Goal: Task Accomplishment & Management: Use online tool/utility

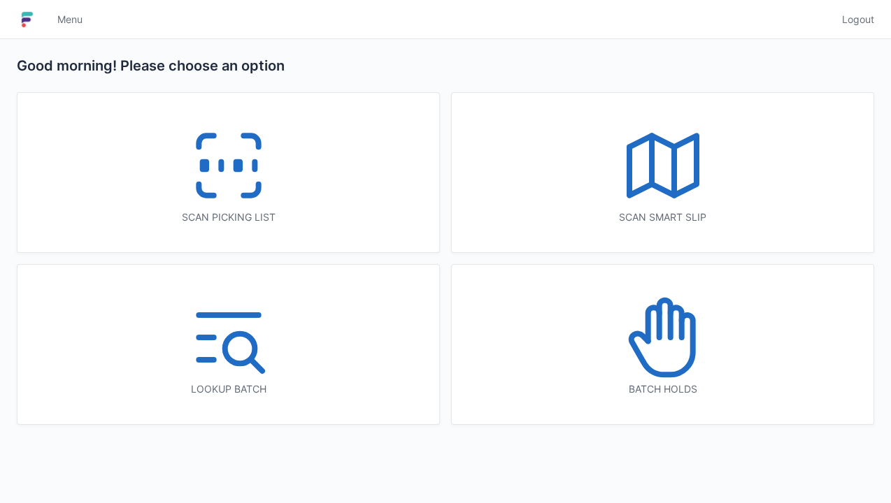
click at [250, 199] on icon at bounding box center [228, 165] width 89 height 89
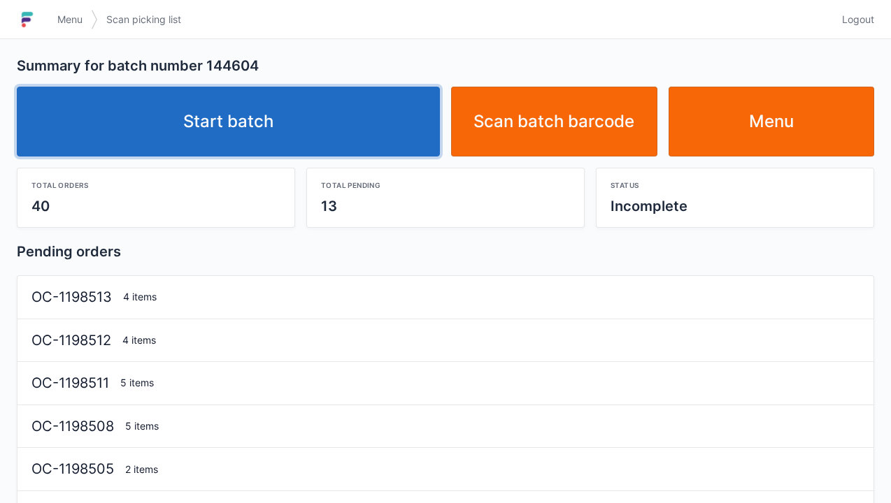
click at [317, 120] on link "Start batch" at bounding box center [228, 122] width 423 height 70
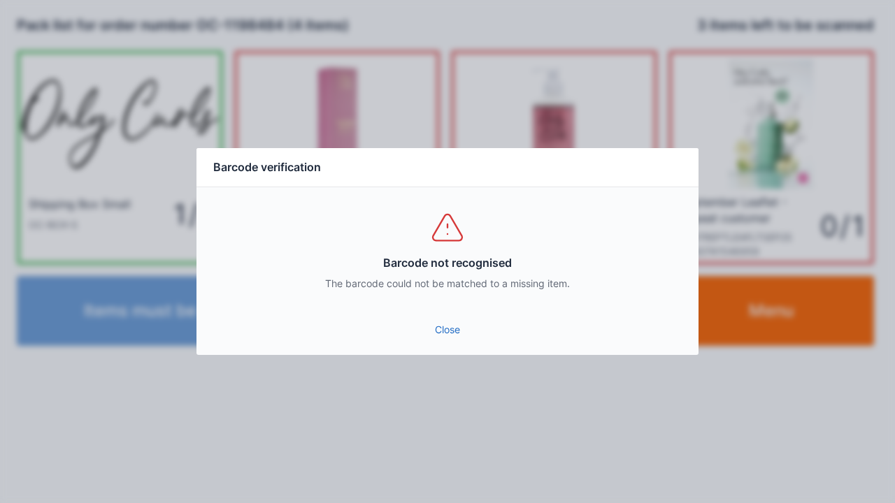
click at [447, 339] on link "Close" at bounding box center [448, 329] width 480 height 25
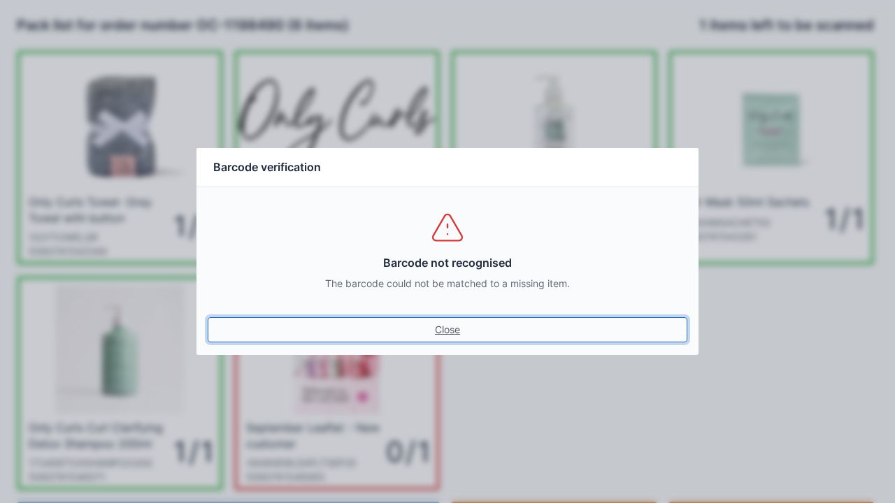
click at [451, 337] on link "Close" at bounding box center [448, 329] width 480 height 25
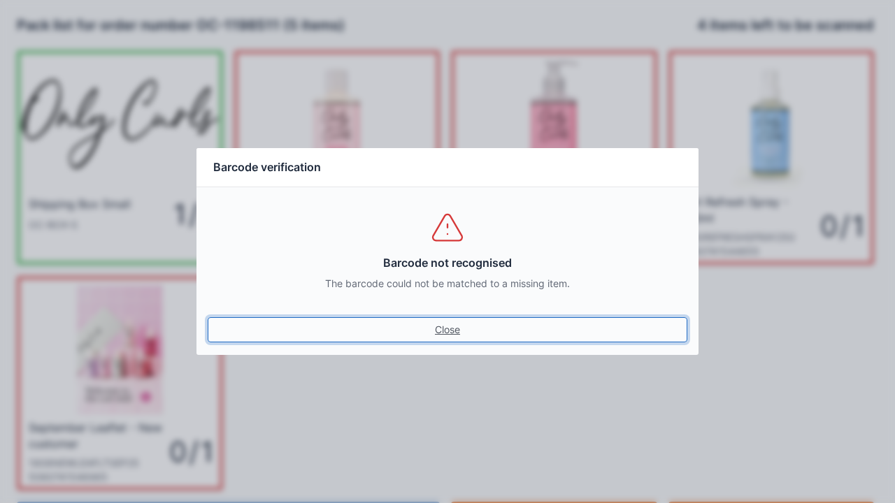
click at [468, 338] on link "Close" at bounding box center [448, 329] width 480 height 25
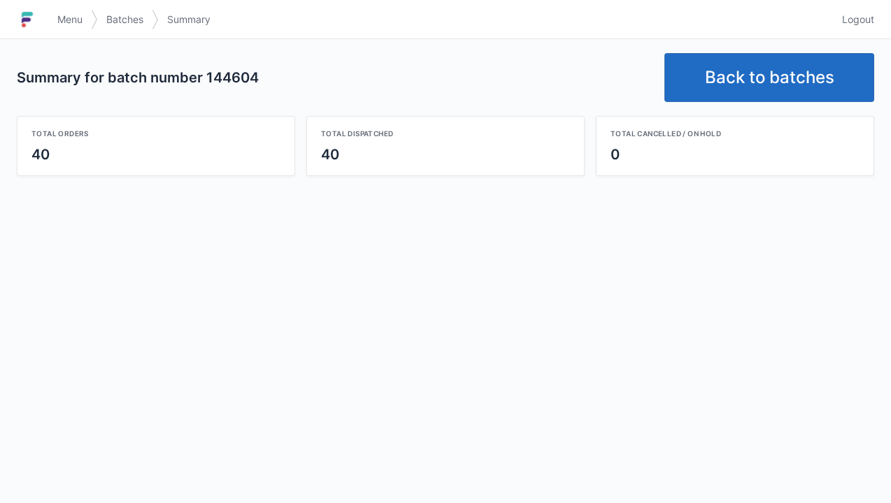
click at [816, 61] on link "Back to batches" at bounding box center [769, 77] width 210 height 49
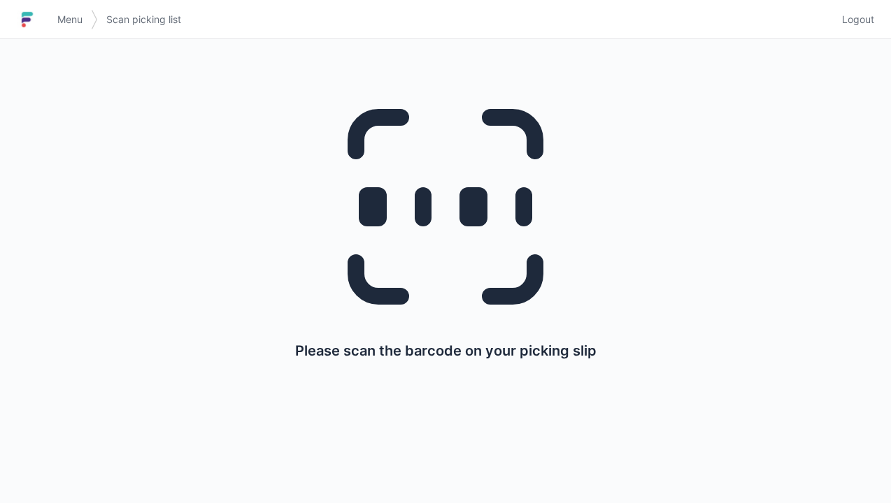
click at [864, 29] on link "Logout" at bounding box center [853, 19] width 41 height 25
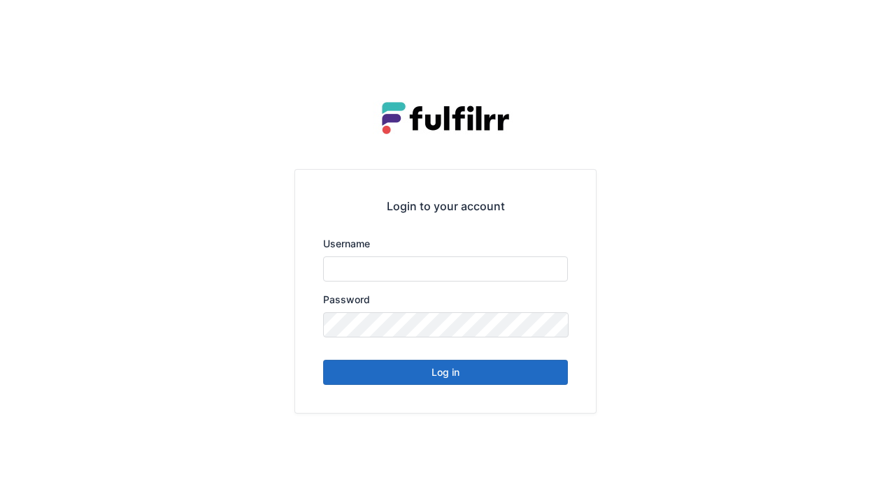
type input "******"
click at [504, 384] on button "Log in" at bounding box center [445, 372] width 245 height 25
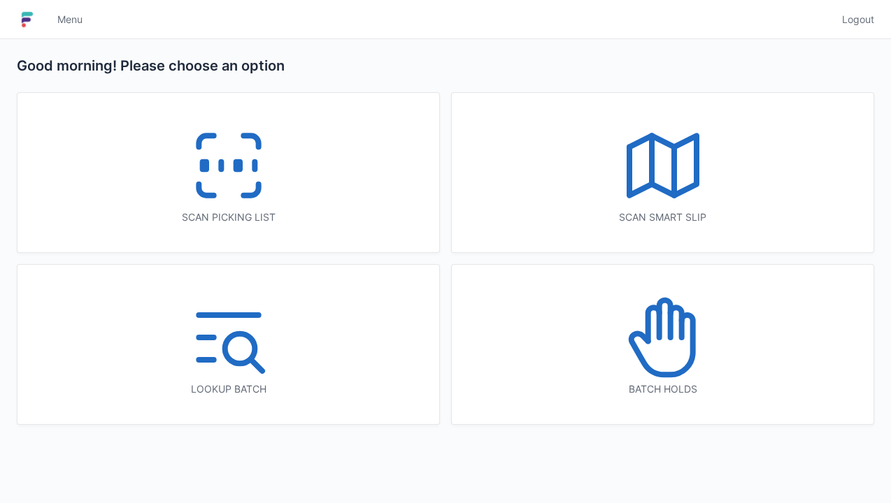
click at [672, 348] on icon at bounding box center [662, 337] width 89 height 89
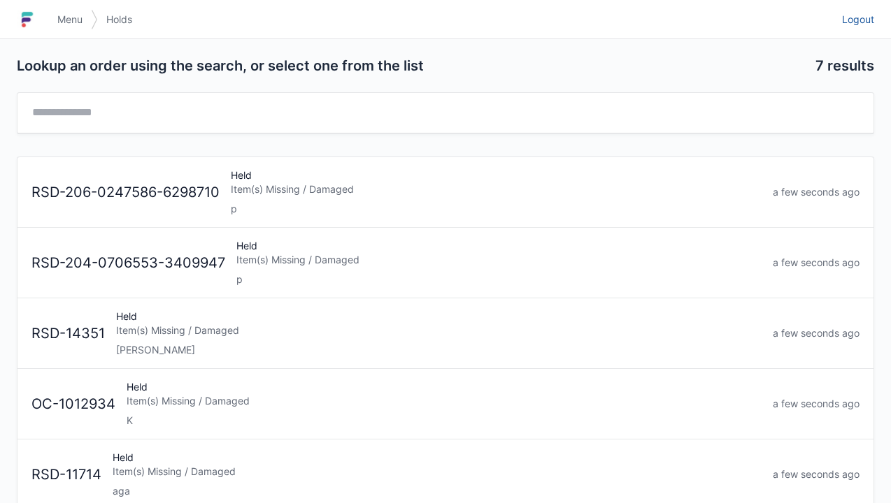
click at [862, 28] on link "Logout" at bounding box center [853, 19] width 41 height 25
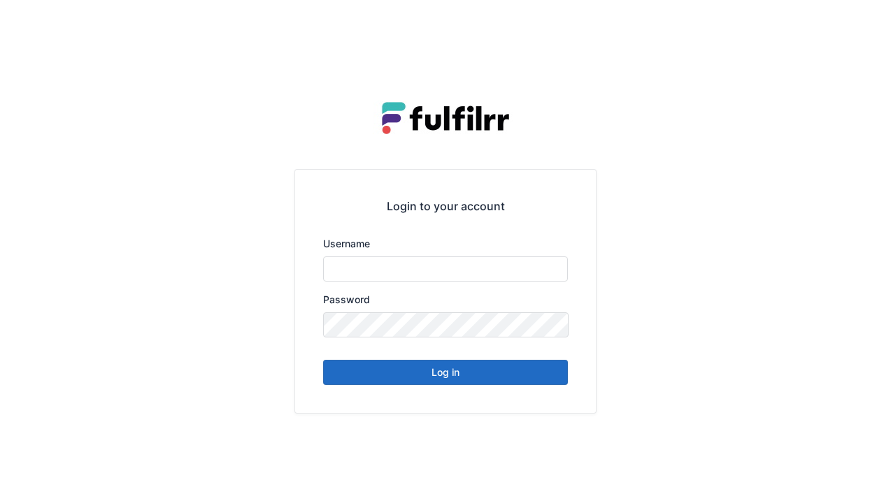
type input "******"
click at [522, 373] on button "Log in" at bounding box center [445, 372] width 245 height 25
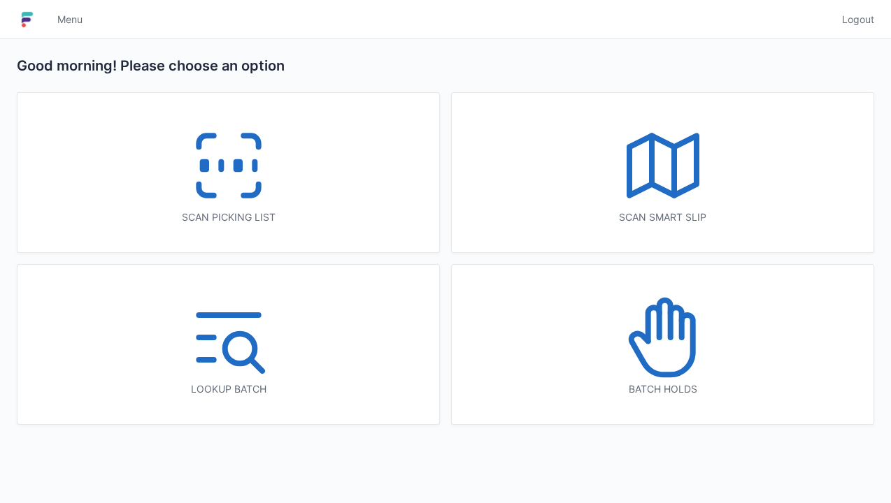
click at [251, 208] on icon at bounding box center [228, 165] width 89 height 89
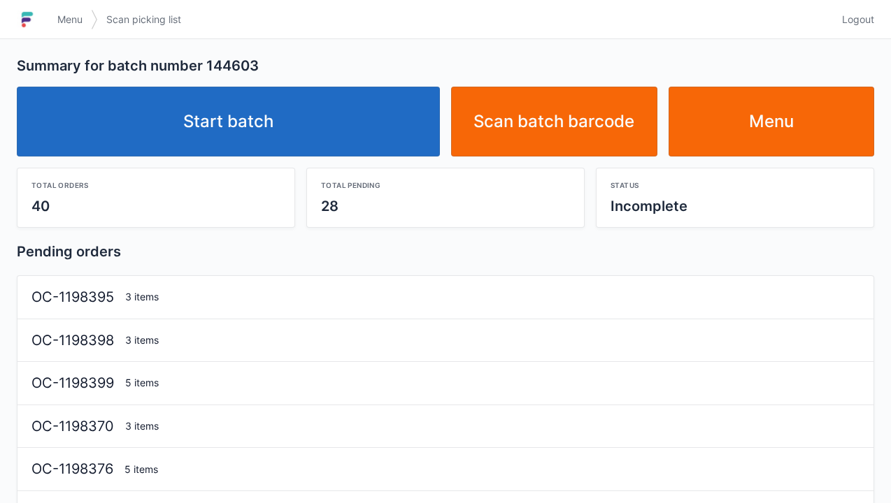
click at [325, 152] on link "Start batch" at bounding box center [228, 122] width 423 height 70
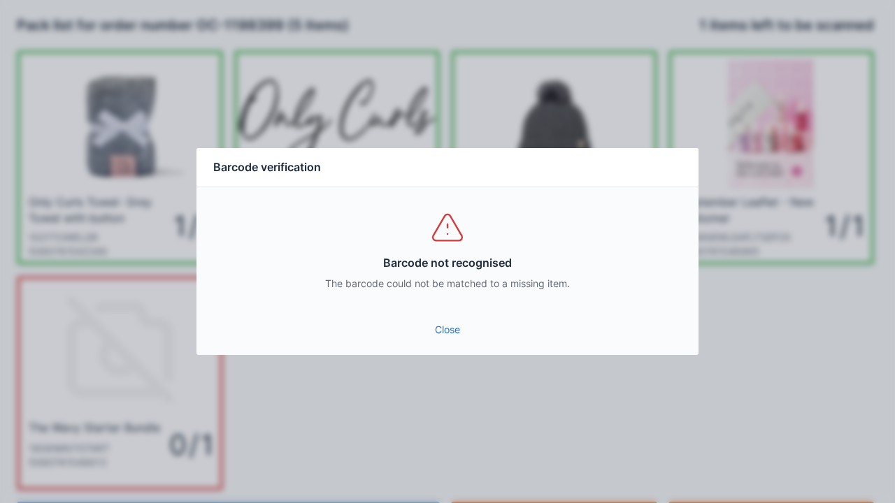
click at [450, 339] on link "Close" at bounding box center [448, 329] width 480 height 25
click at [459, 341] on link "Close" at bounding box center [448, 329] width 480 height 25
click at [468, 331] on link "Close" at bounding box center [448, 329] width 480 height 25
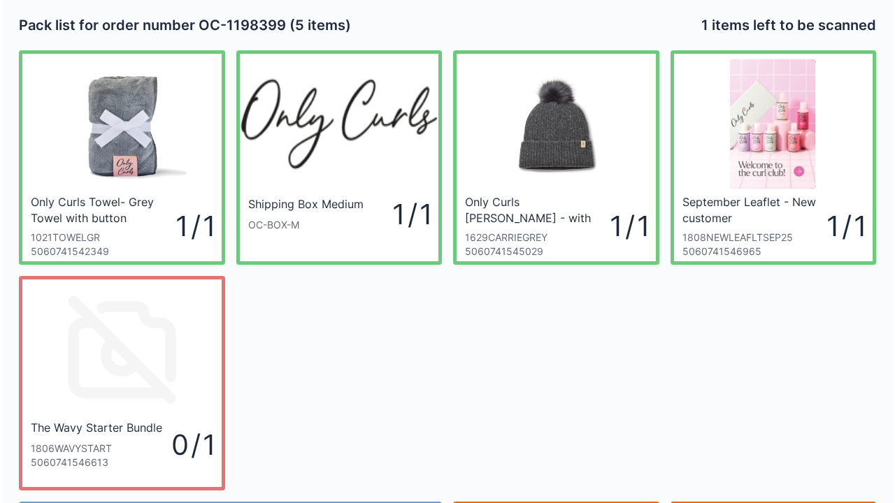
scroll to position [81, 0]
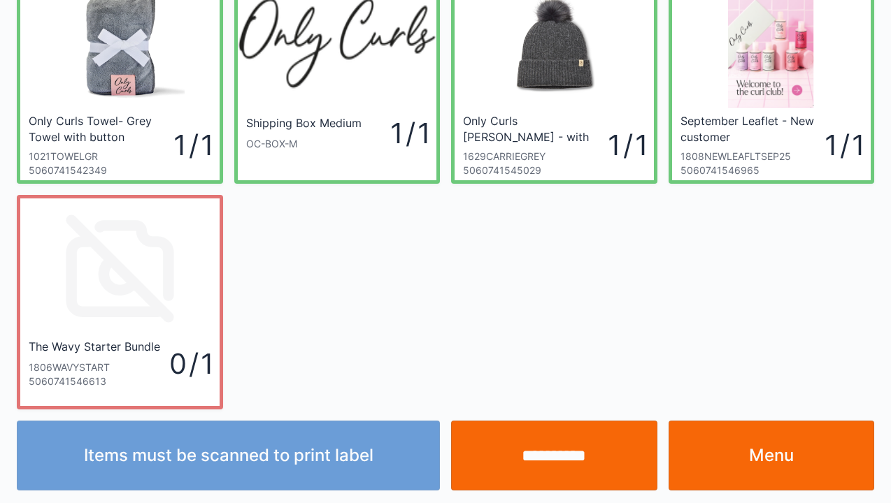
click at [538, 464] on input "**********" at bounding box center [554, 456] width 206 height 70
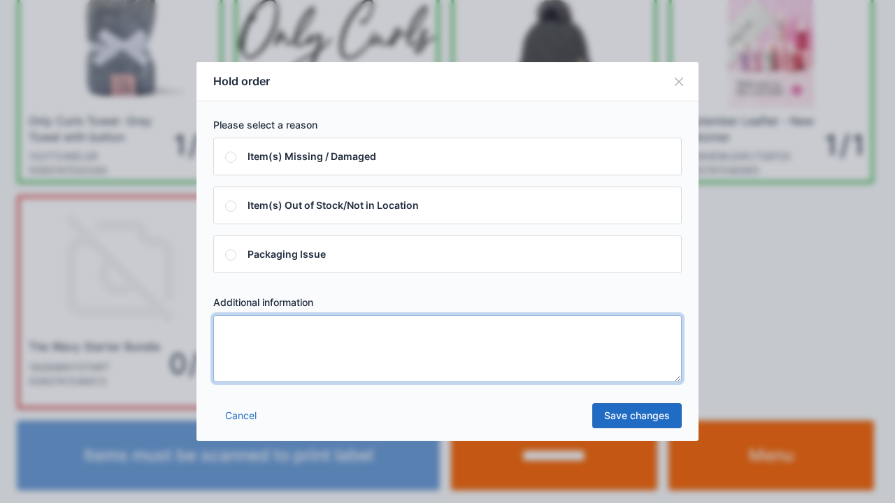
click at [275, 369] on textarea at bounding box center [447, 348] width 468 height 67
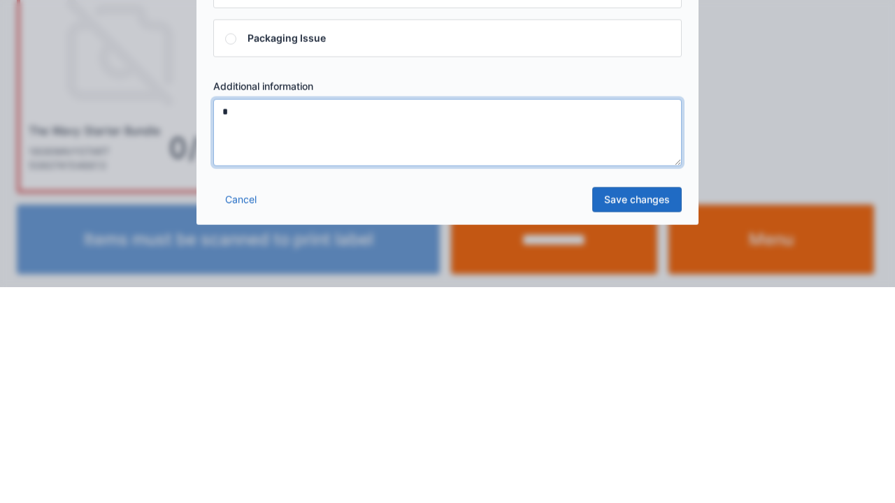
type textarea "*"
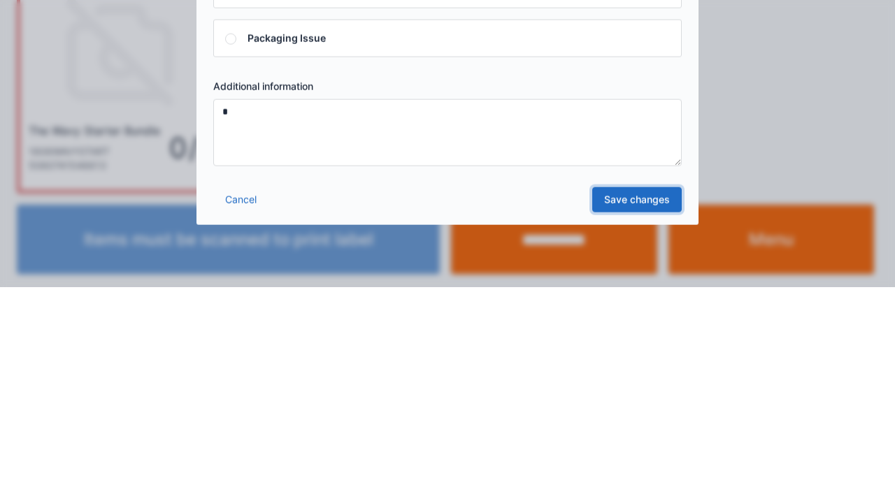
click at [642, 424] on link "Save changes" at bounding box center [636, 415] width 89 height 25
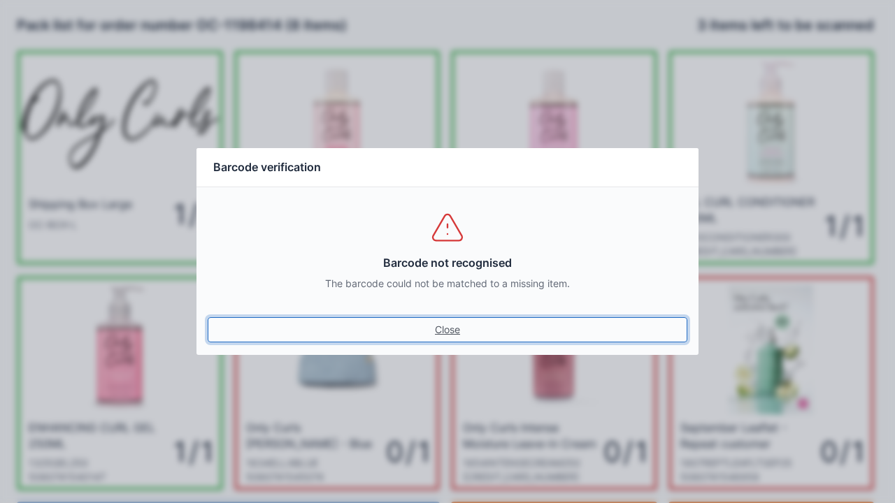
click at [452, 336] on link "Close" at bounding box center [448, 329] width 480 height 25
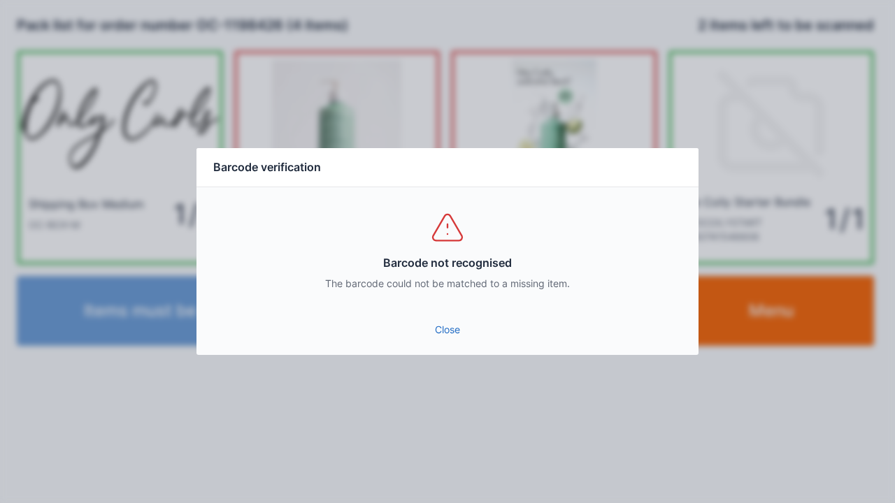
click at [452, 339] on link "Close" at bounding box center [448, 329] width 480 height 25
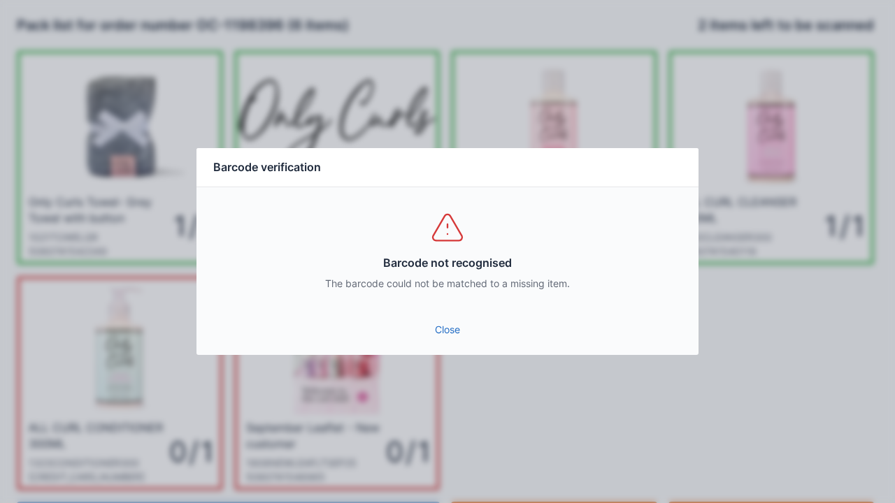
click at [446, 340] on link "Close" at bounding box center [448, 329] width 480 height 25
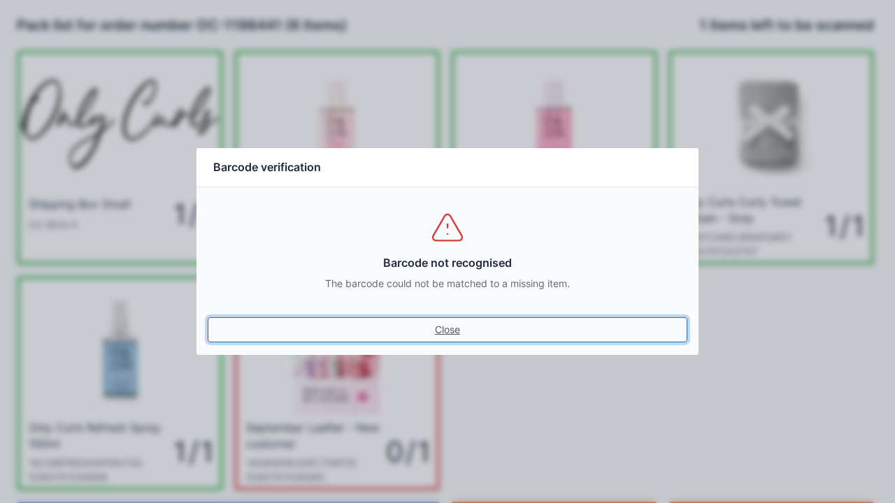
click at [447, 334] on link "Close" at bounding box center [448, 329] width 480 height 25
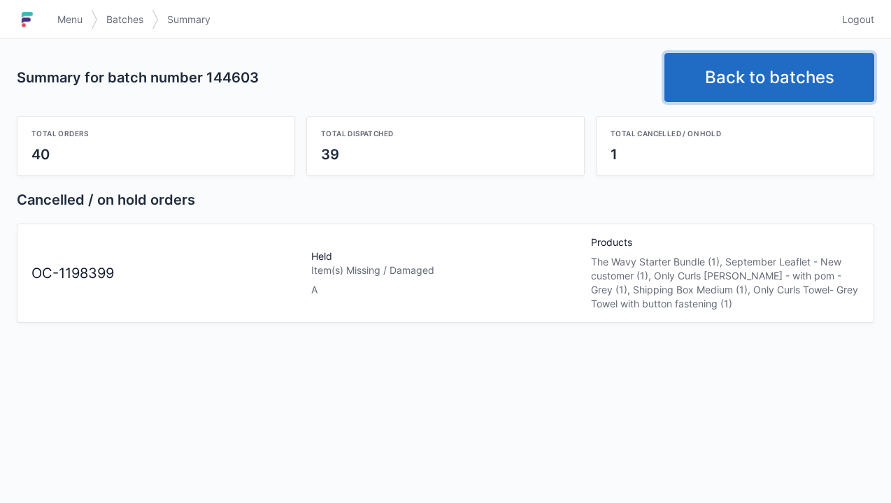
click at [755, 71] on link "Back to batches" at bounding box center [769, 77] width 210 height 49
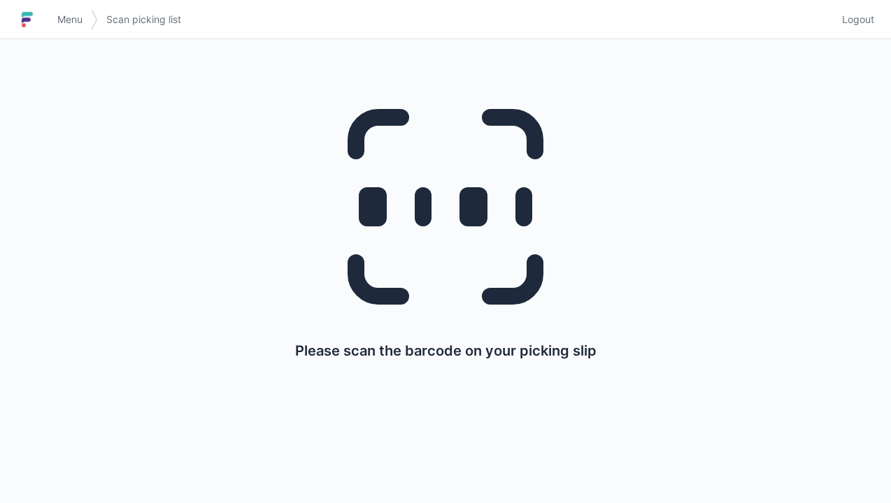
click at [856, 13] on span "Logout" at bounding box center [858, 20] width 32 height 14
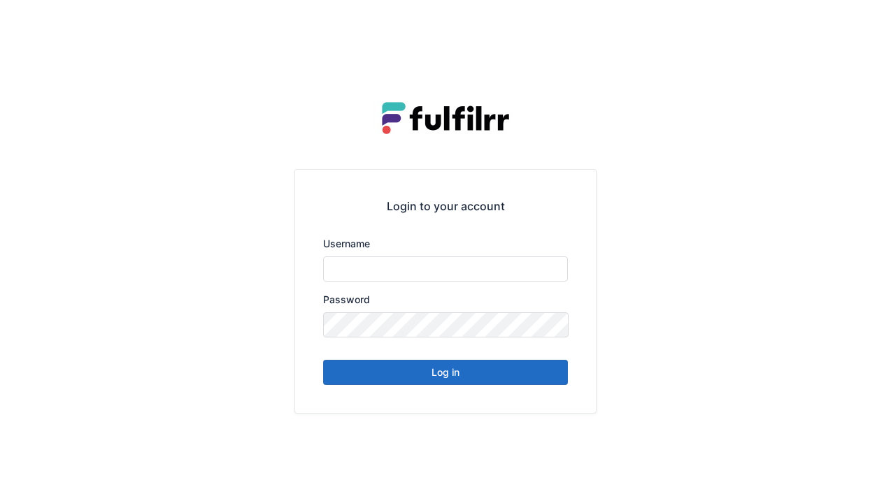
type input "******"
click at [515, 371] on button "Log in" at bounding box center [445, 372] width 245 height 25
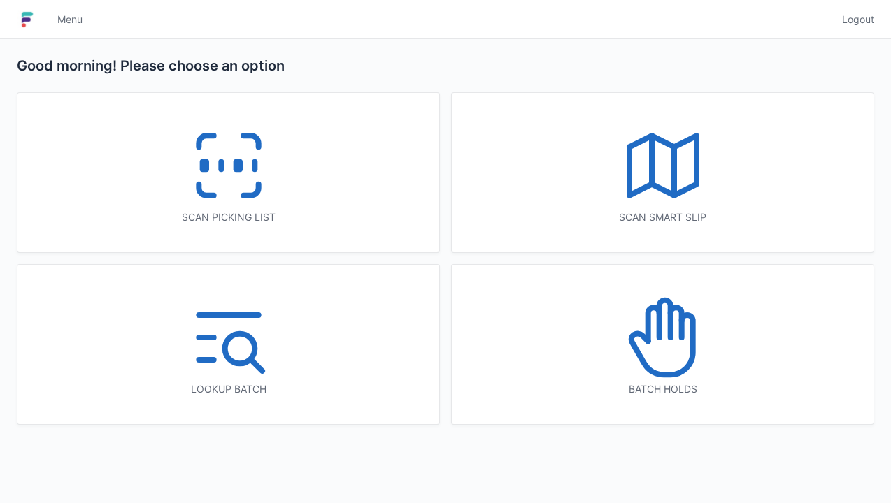
click at [212, 161] on icon at bounding box center [228, 165] width 89 height 89
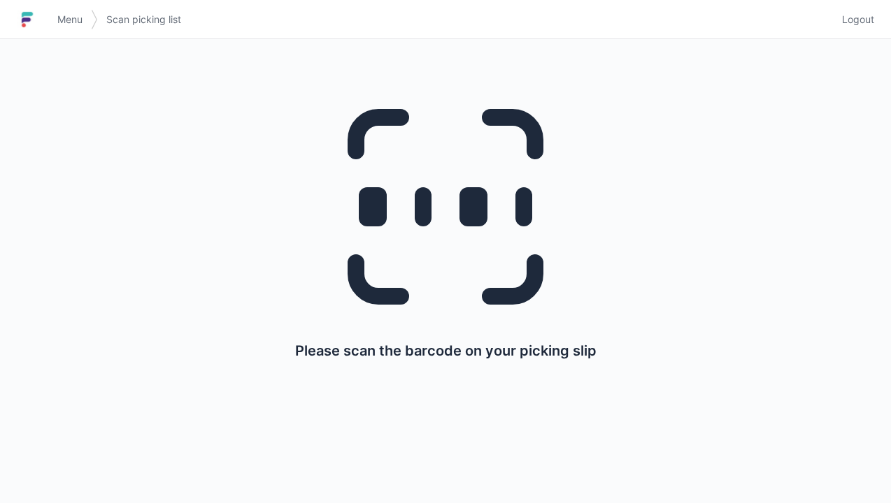
click at [854, 21] on span "Logout" at bounding box center [858, 20] width 32 height 14
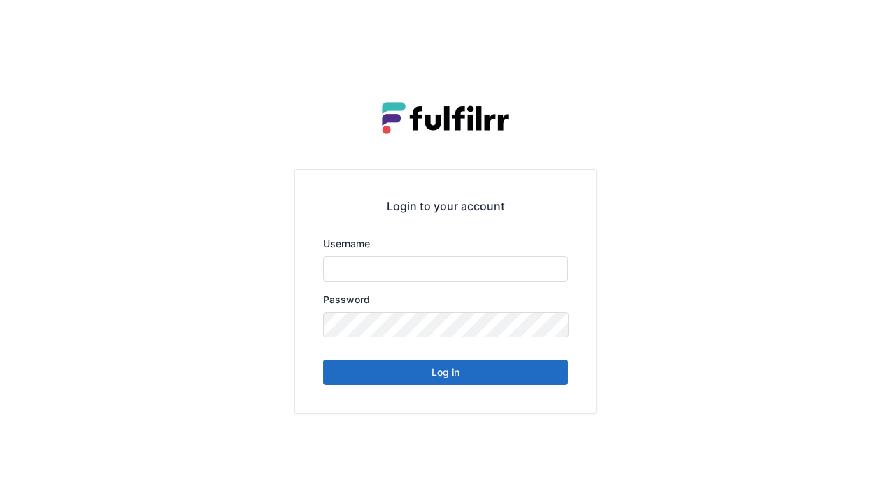
type input "******"
click at [515, 379] on button "Log in" at bounding box center [445, 372] width 245 height 25
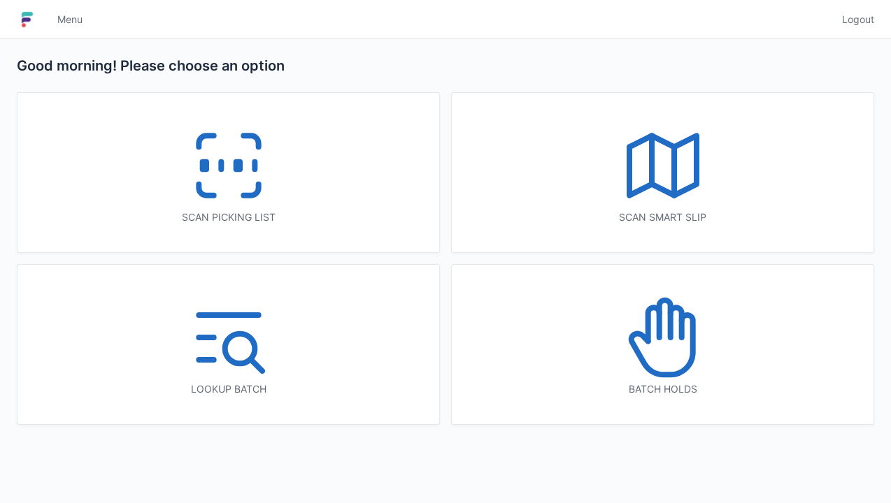
click at [675, 351] on icon at bounding box center [662, 337] width 89 height 89
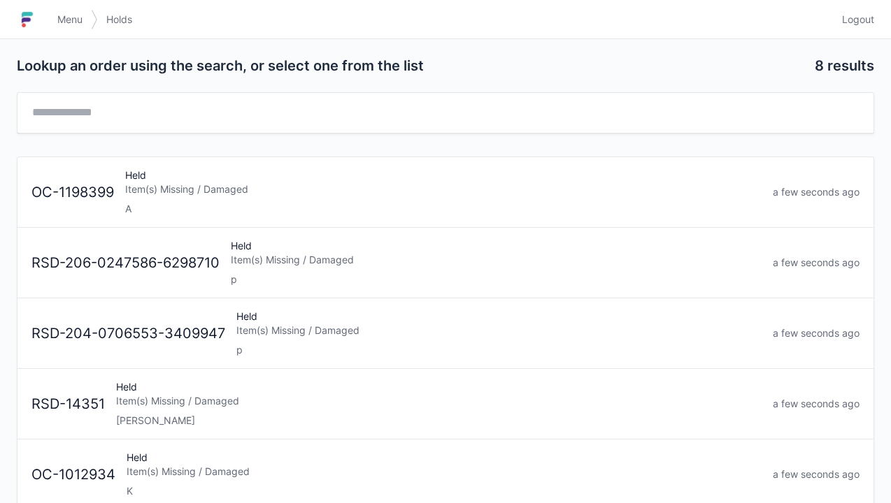
click at [303, 209] on div "A" at bounding box center [443, 209] width 636 height 14
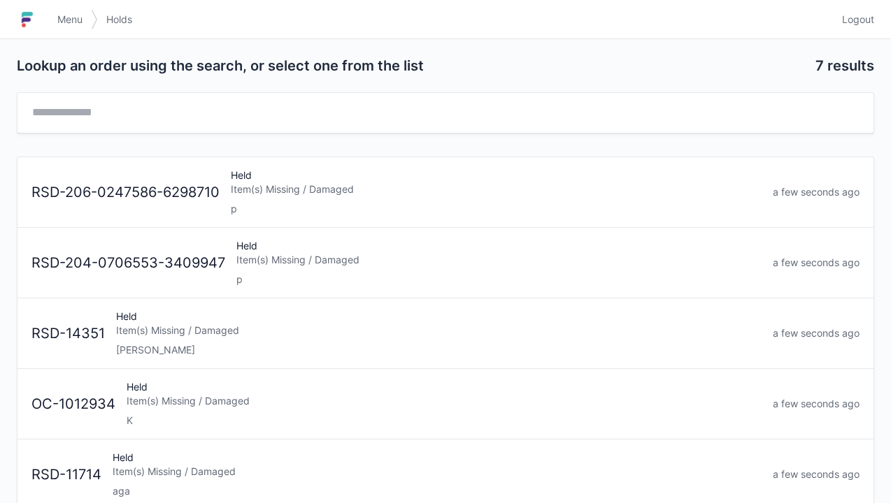
click at [859, 24] on span "Logout" at bounding box center [858, 20] width 32 height 14
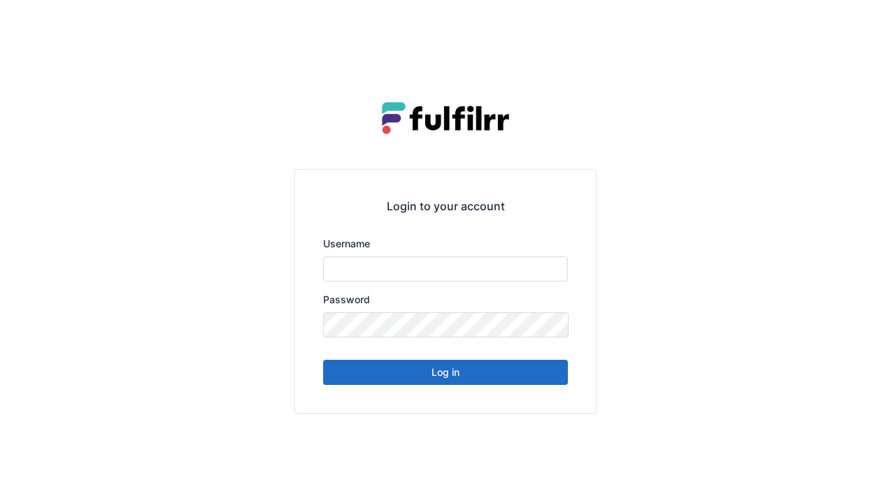
type input "******"
click at [478, 375] on button "Log in" at bounding box center [445, 372] width 245 height 25
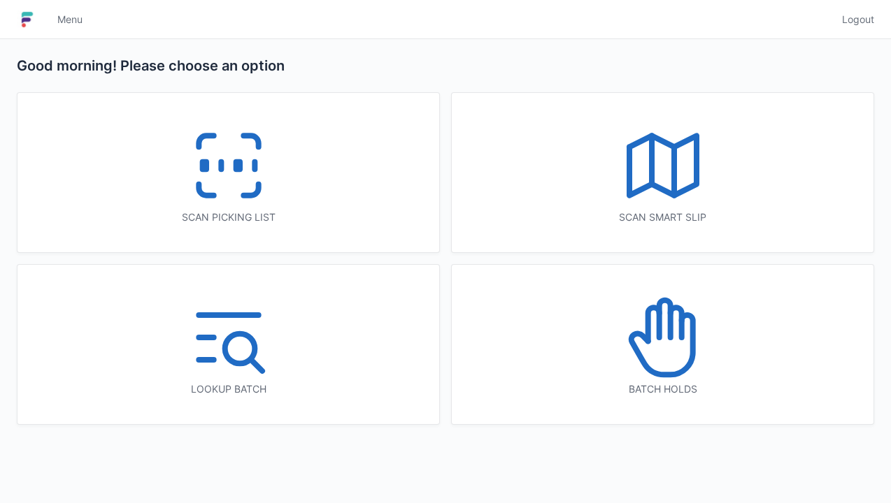
click at [270, 180] on icon at bounding box center [228, 165] width 89 height 89
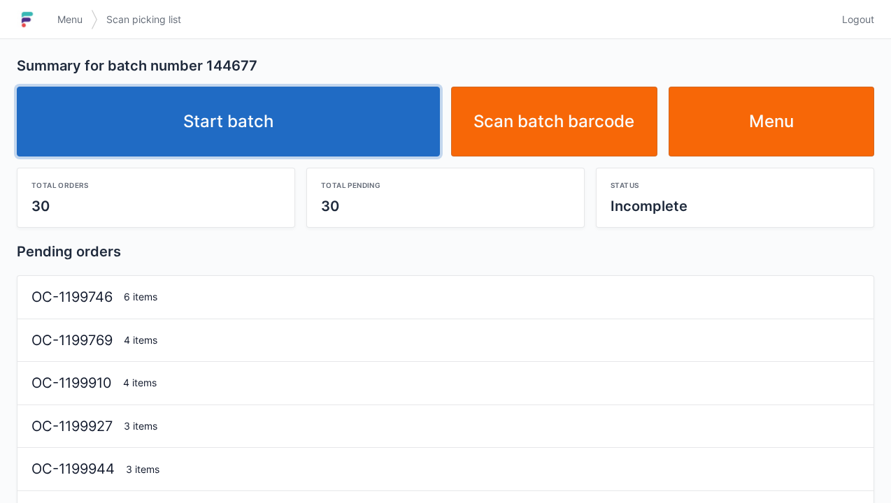
click at [265, 126] on link "Start batch" at bounding box center [228, 122] width 423 height 70
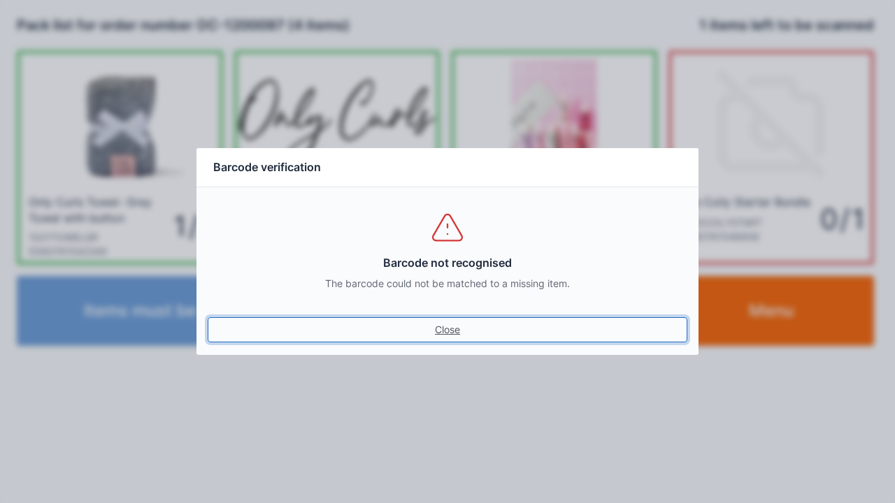
click at [452, 329] on link "Close" at bounding box center [448, 329] width 480 height 25
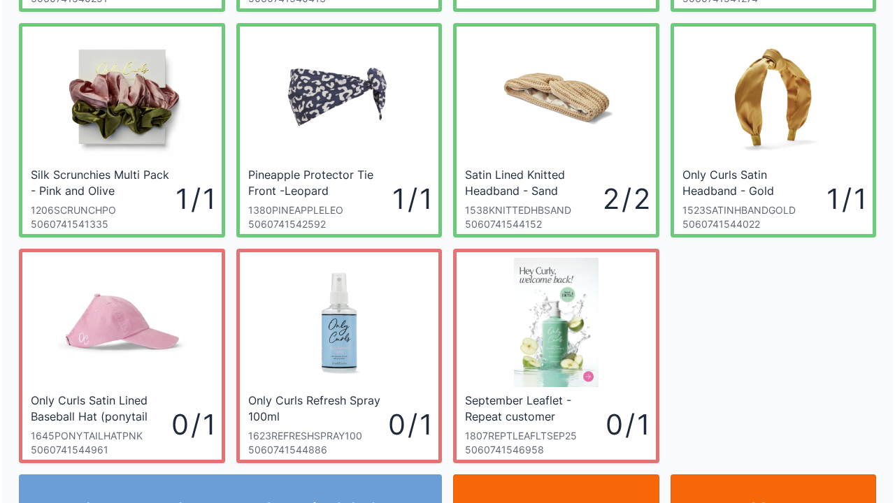
scroll to position [307, 0]
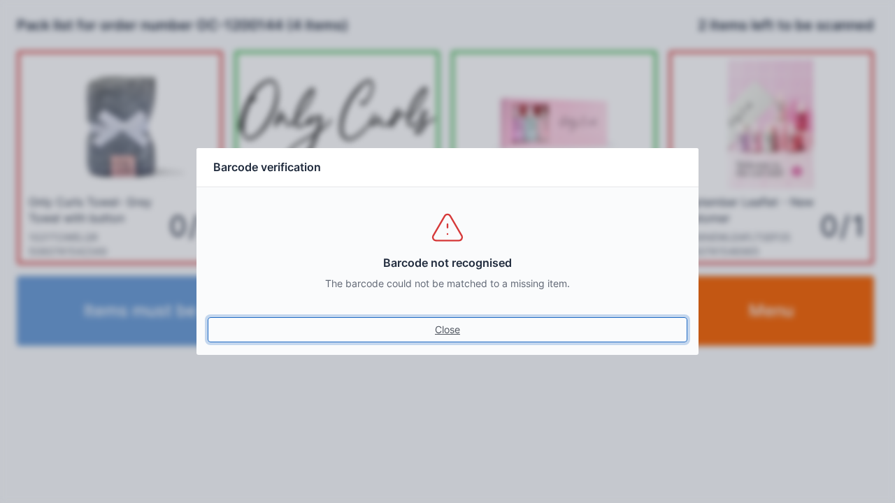
click at [462, 336] on link "Close" at bounding box center [448, 329] width 480 height 25
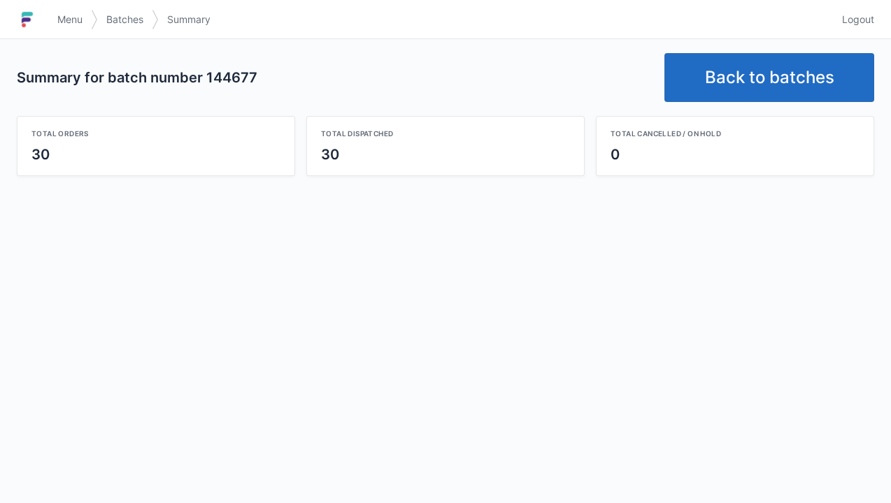
click at [744, 85] on link "Back to batches" at bounding box center [769, 77] width 210 height 49
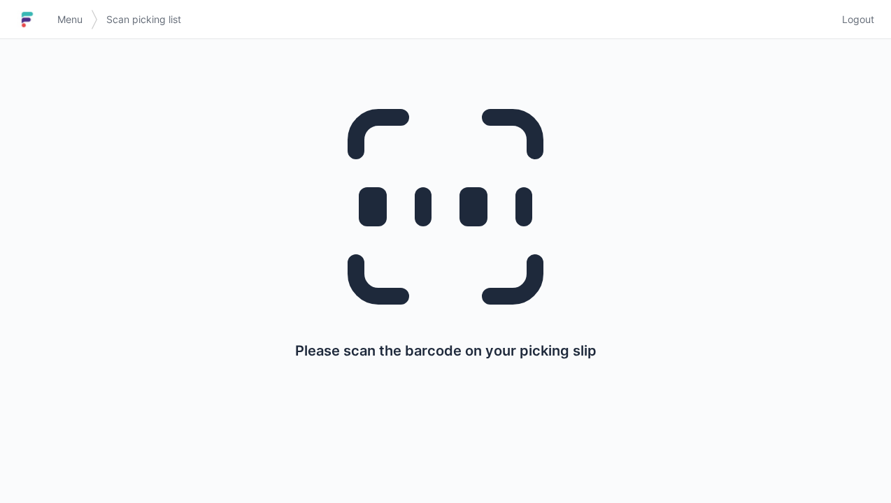
click at [857, 24] on span "Logout" at bounding box center [858, 20] width 32 height 14
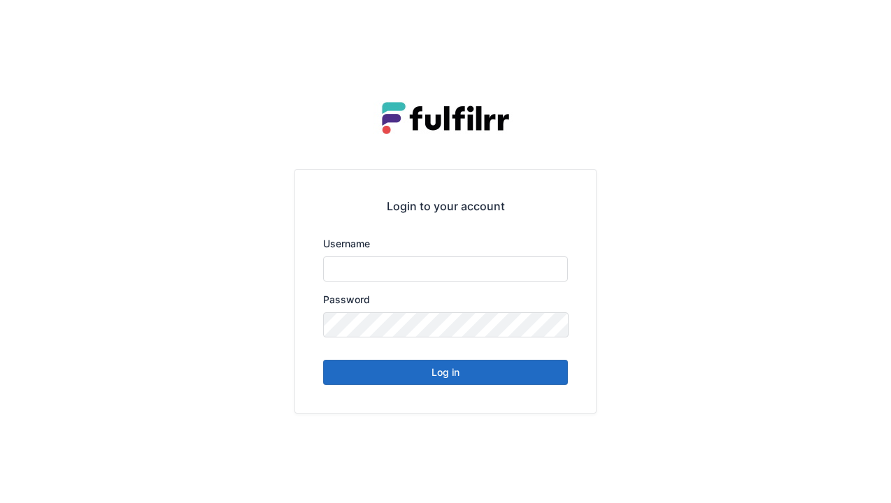
type input "******"
click at [427, 367] on button "Log in" at bounding box center [445, 372] width 245 height 25
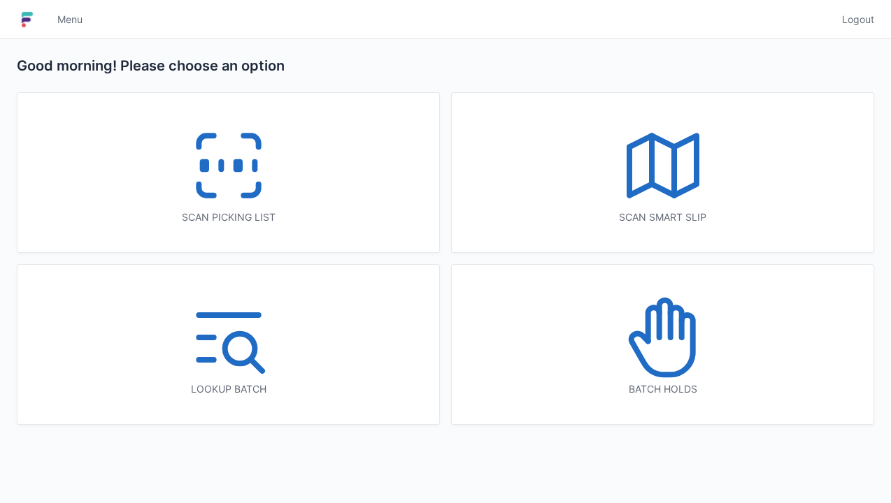
click at [255, 186] on icon at bounding box center [228, 165] width 89 height 89
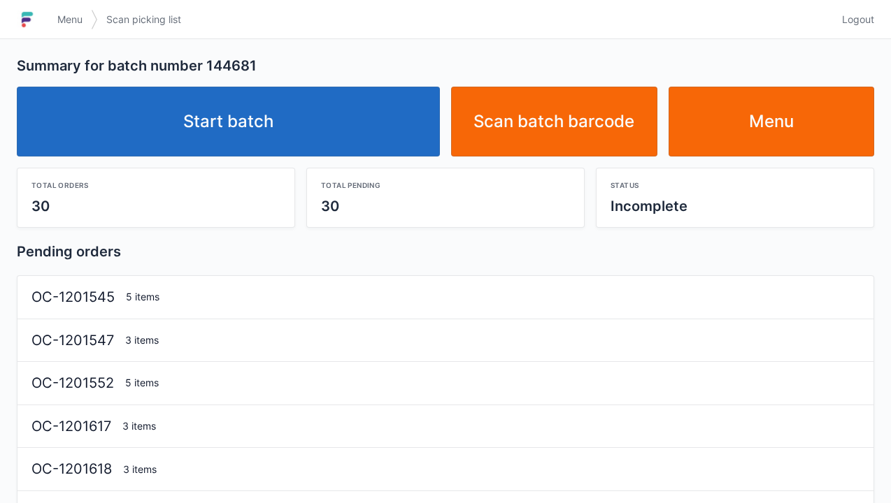
click at [307, 132] on link "Start batch" at bounding box center [228, 122] width 423 height 70
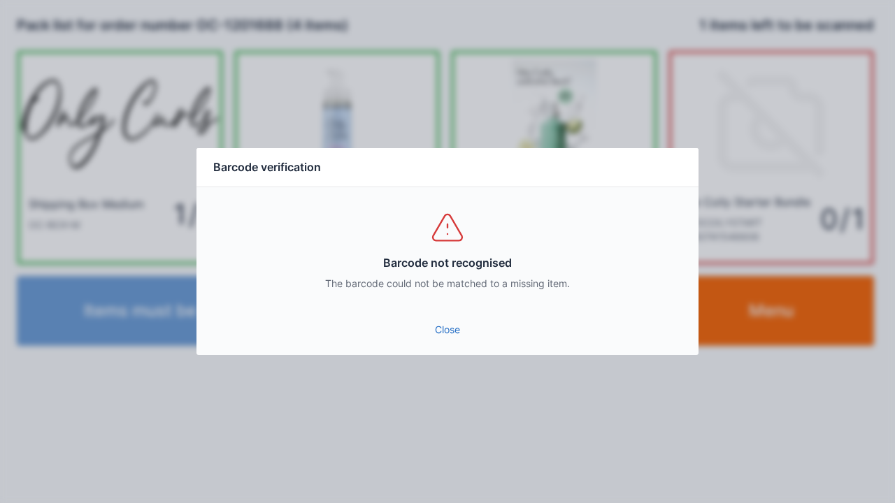
click at [460, 305] on div "Barcode not recognised The barcode could not be matched to a missing item." at bounding box center [447, 250] width 502 height 126
click at [452, 320] on link "Close" at bounding box center [448, 329] width 480 height 25
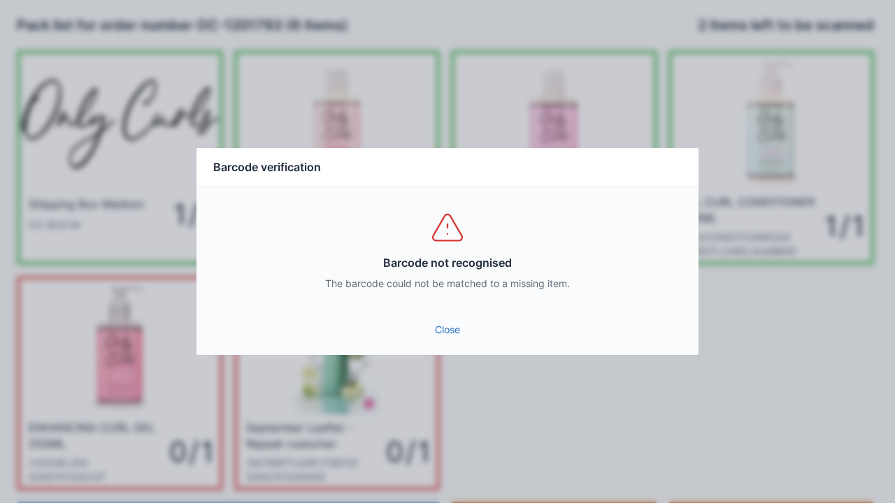
click at [459, 329] on link "Close" at bounding box center [448, 329] width 480 height 25
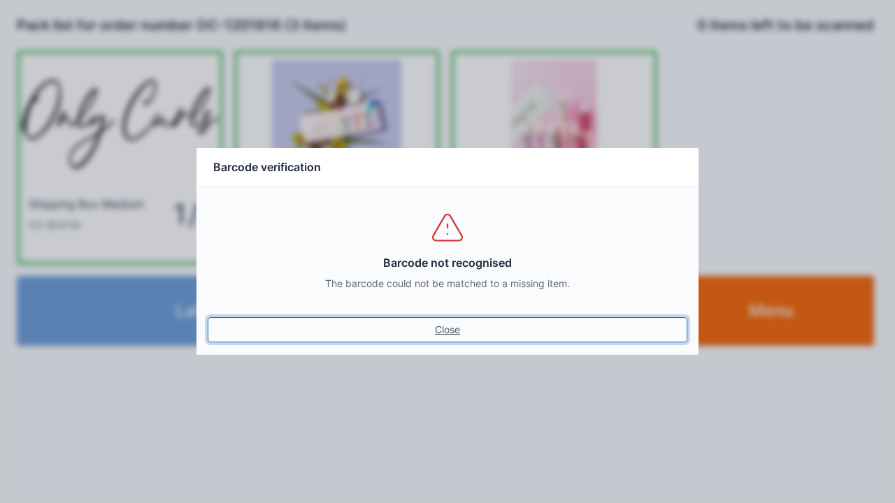
click at [444, 320] on link "Close" at bounding box center [448, 329] width 480 height 25
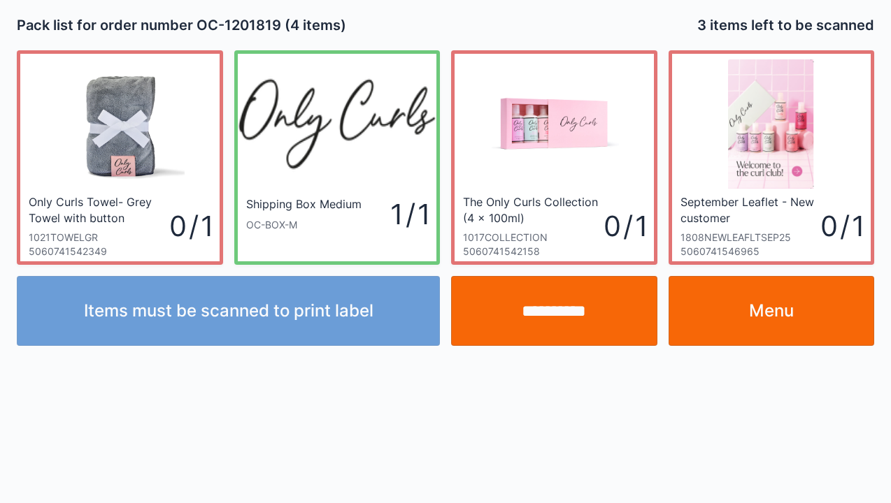
click at [748, 315] on link "Menu" at bounding box center [771, 311] width 206 height 70
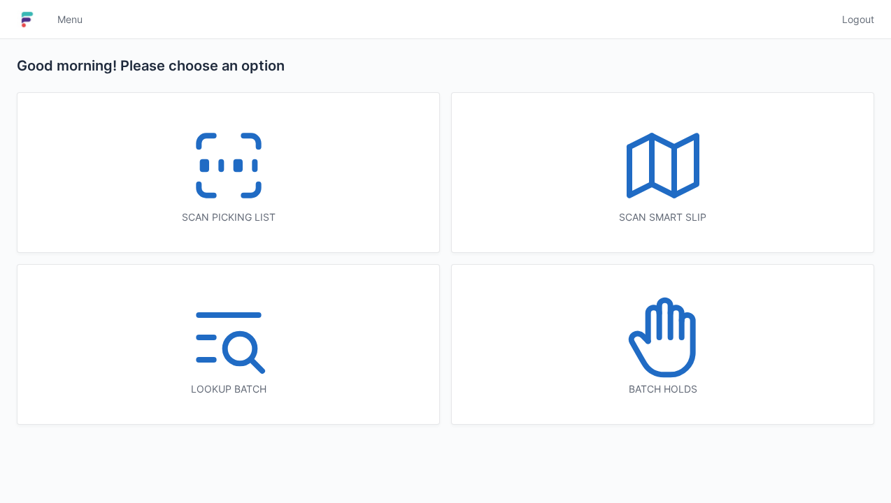
click at [233, 159] on icon at bounding box center [228, 165] width 89 height 89
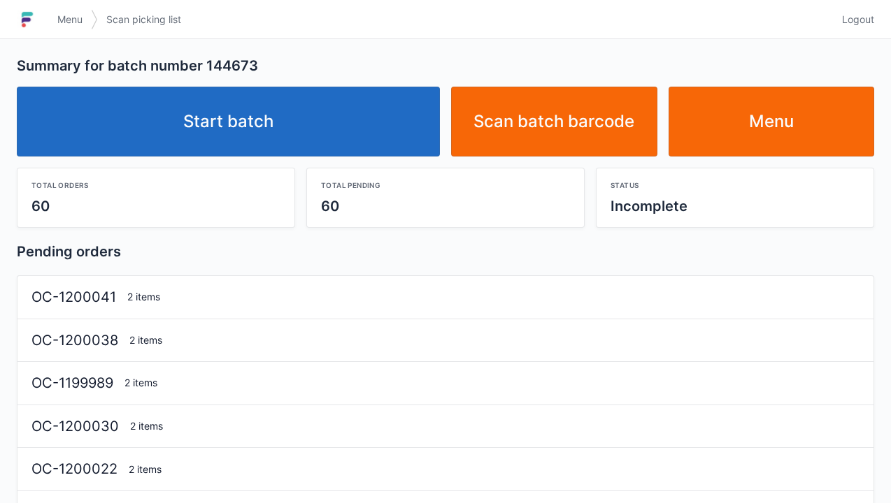
click at [326, 114] on link "Start batch" at bounding box center [228, 122] width 423 height 70
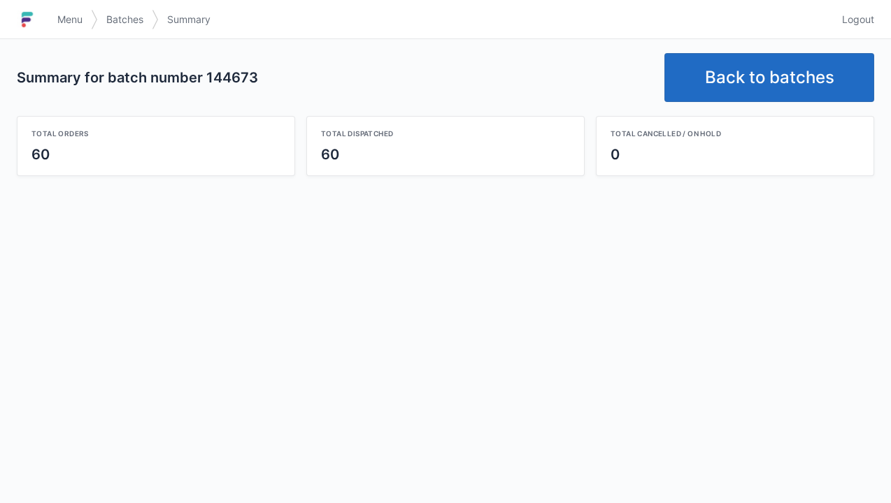
click at [757, 77] on link "Back to batches" at bounding box center [769, 77] width 210 height 49
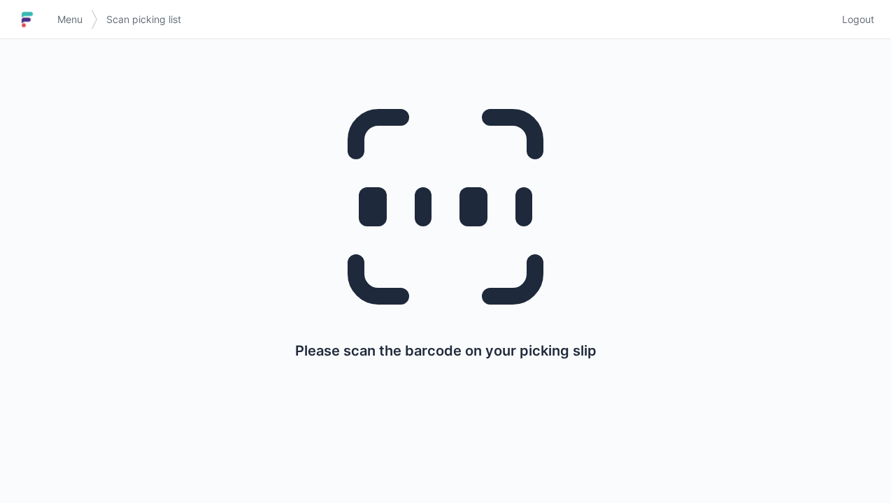
click at [866, 29] on link "Logout" at bounding box center [853, 19] width 41 height 25
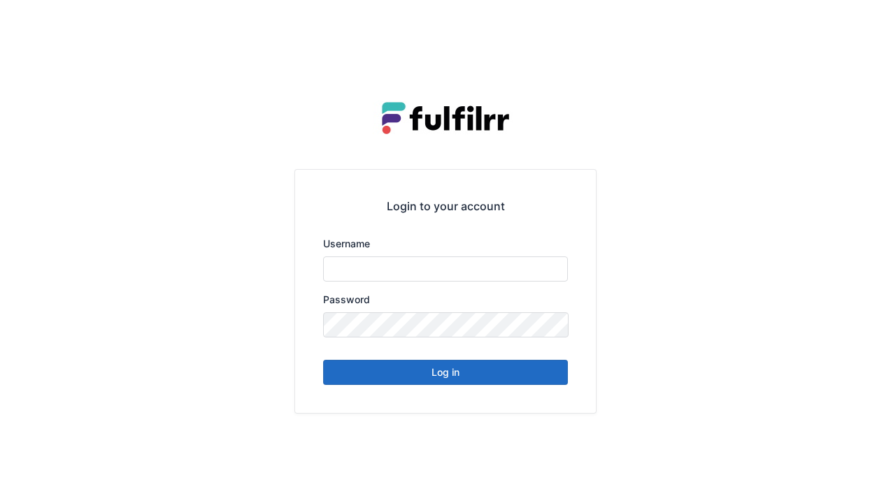
type input "******"
click at [511, 379] on button "Log in" at bounding box center [445, 372] width 245 height 25
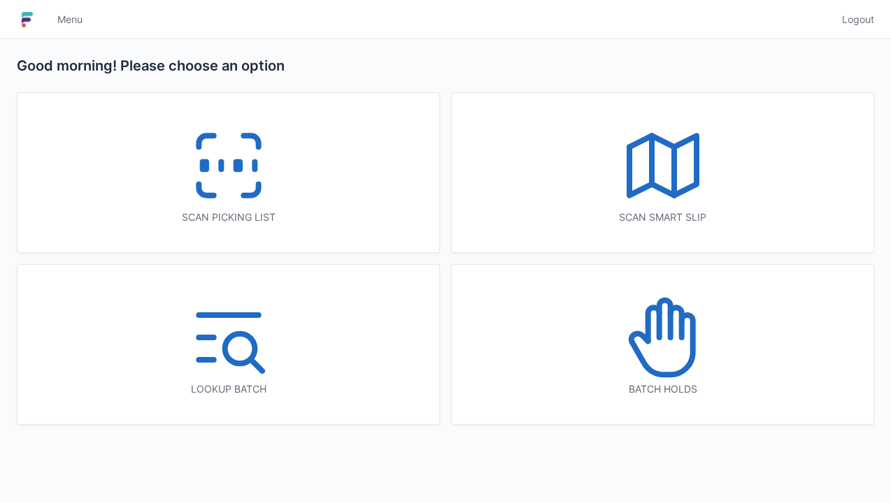
click at [263, 181] on icon at bounding box center [228, 165] width 89 height 89
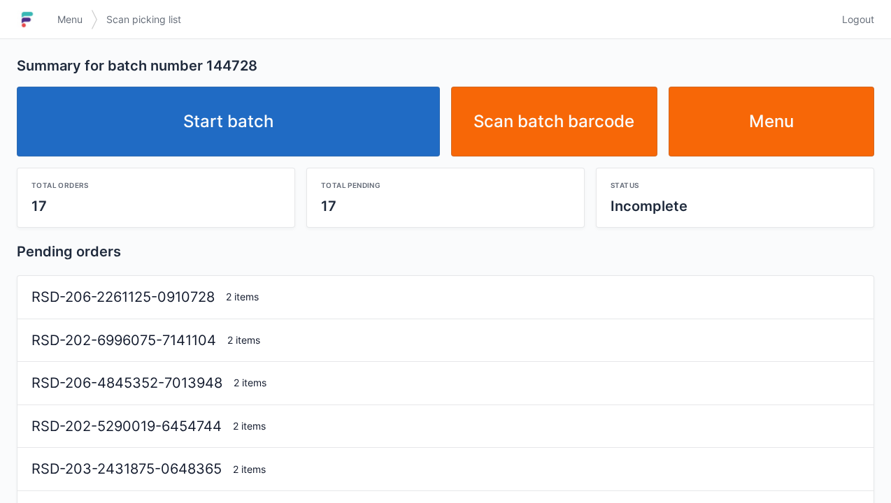
click at [366, 147] on link "Start batch" at bounding box center [228, 122] width 423 height 70
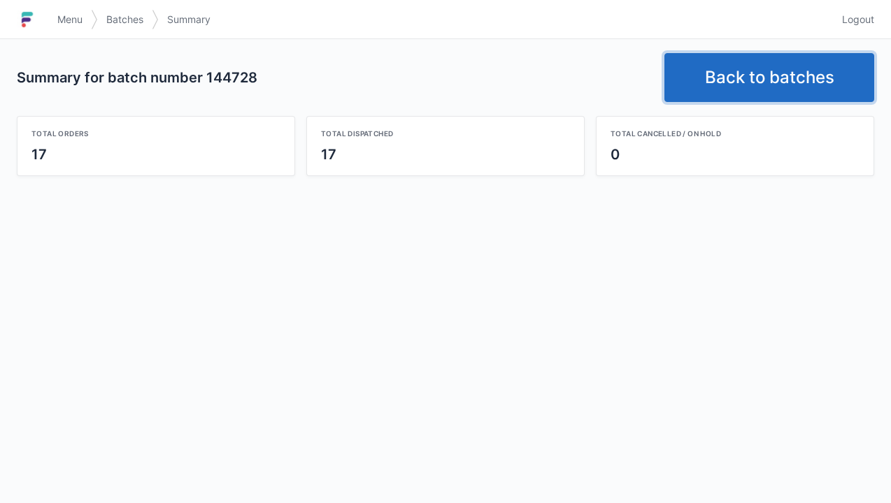
click at [733, 81] on link "Back to batches" at bounding box center [769, 77] width 210 height 49
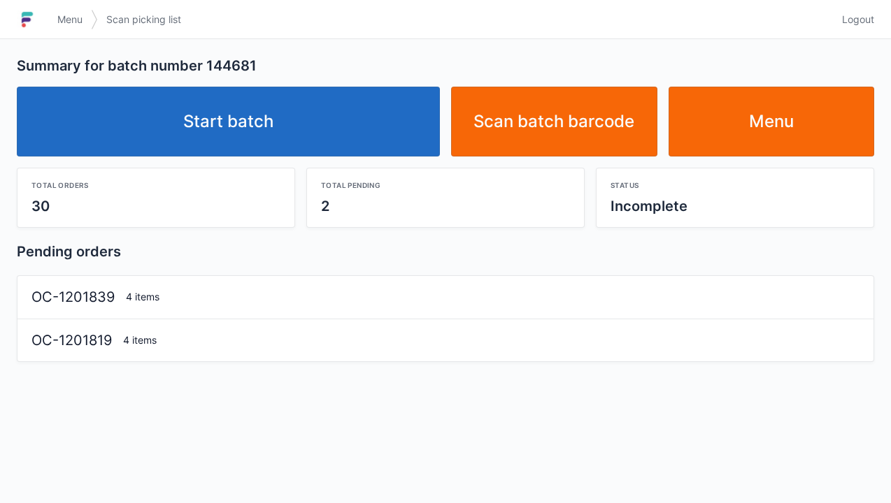
click at [771, 136] on link "Menu" at bounding box center [771, 122] width 206 height 70
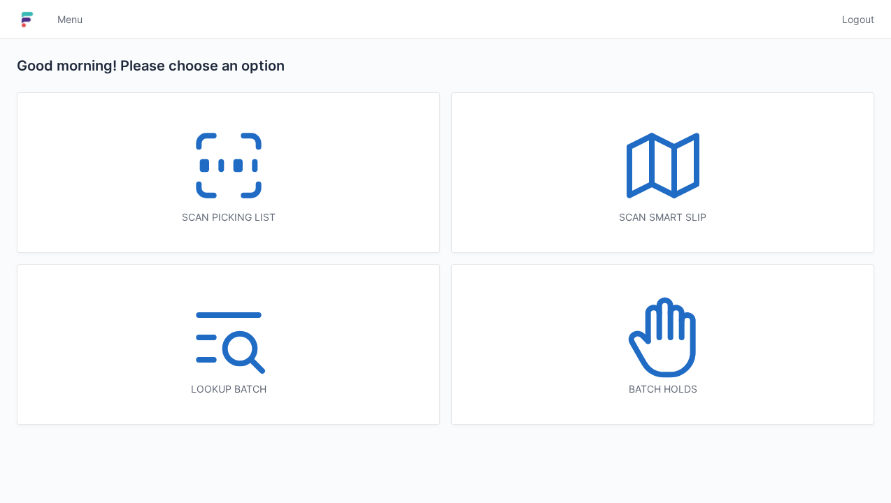
click at [289, 187] on div "Scan picking list" at bounding box center [228, 172] width 422 height 159
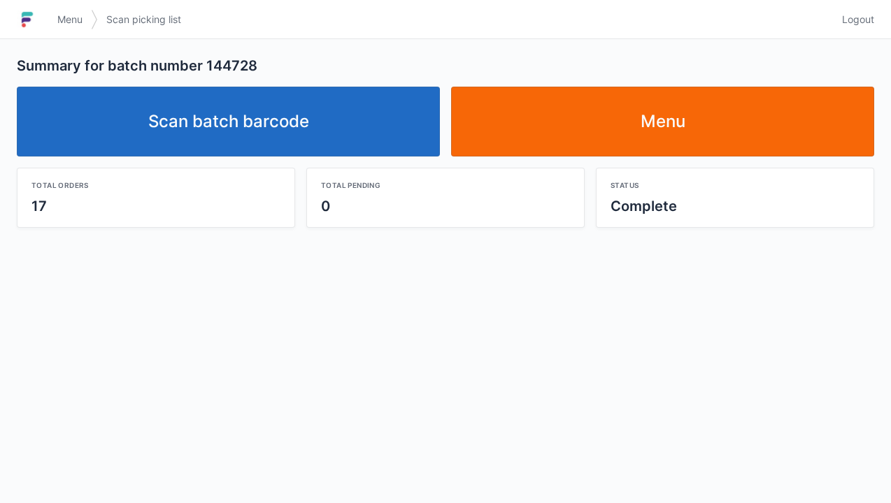
click at [313, 105] on link "Scan batch barcode" at bounding box center [228, 122] width 423 height 70
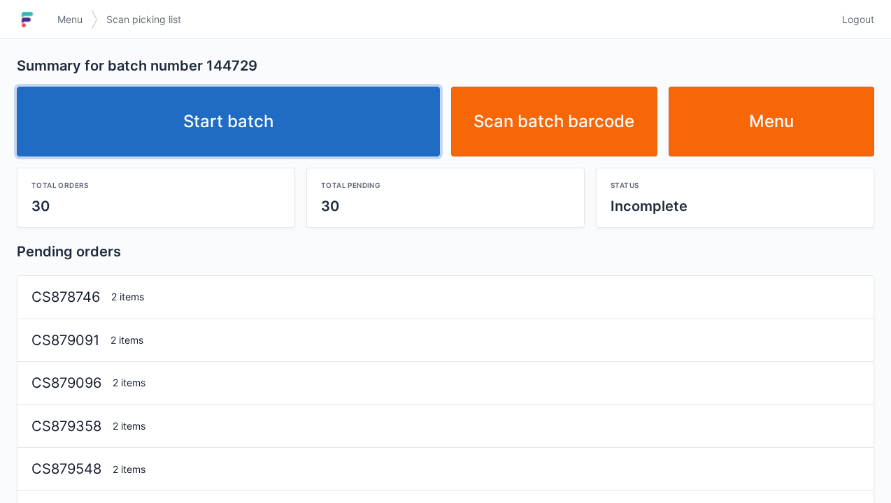
click at [314, 136] on link "Start batch" at bounding box center [228, 122] width 423 height 70
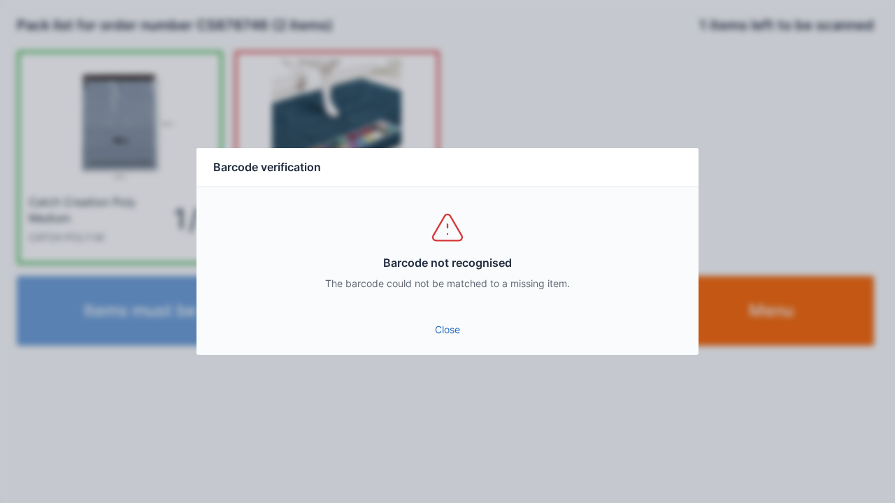
click at [460, 330] on link "Close" at bounding box center [448, 329] width 480 height 25
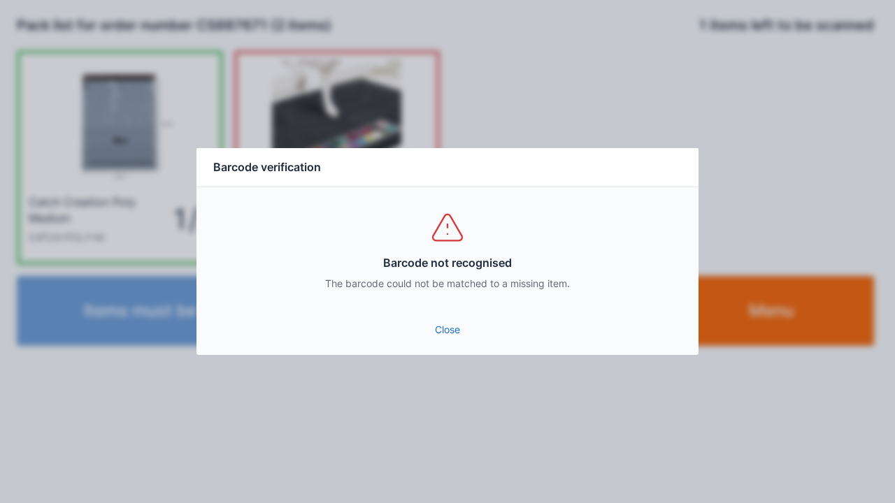
click at [459, 320] on link "Close" at bounding box center [448, 329] width 480 height 25
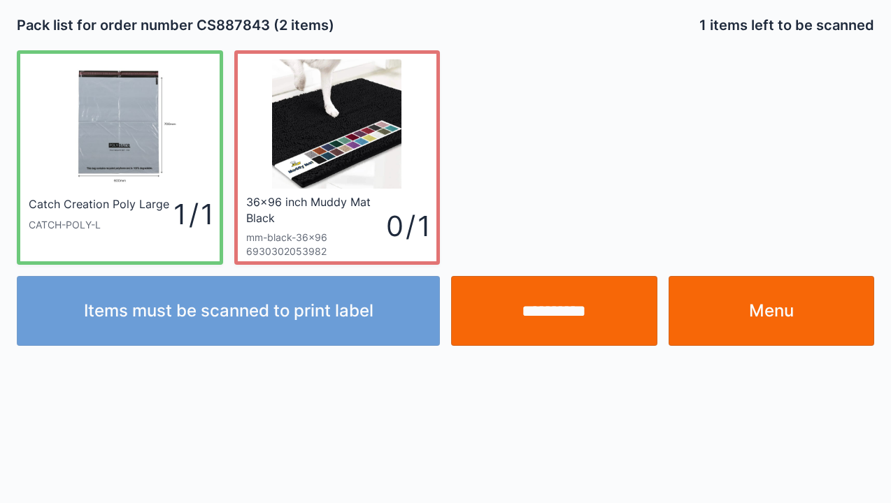
click at [561, 320] on input "**********" at bounding box center [554, 311] width 206 height 70
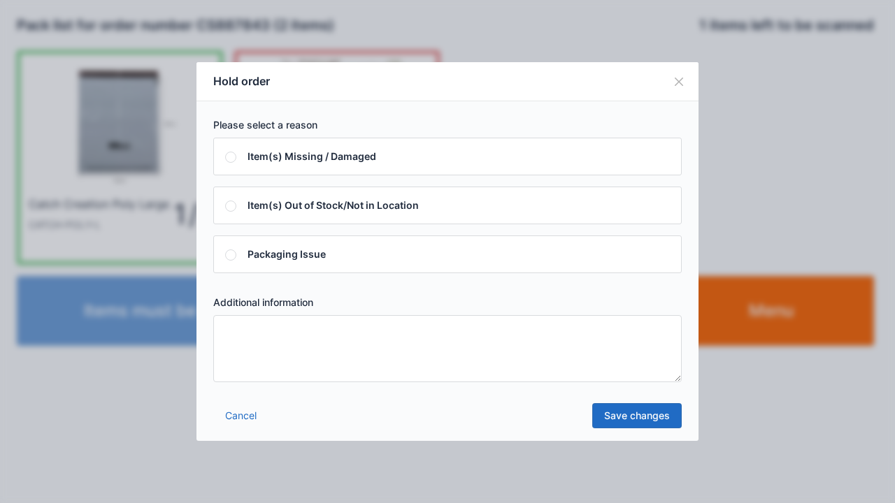
click at [328, 389] on div "Please select a reason Item(s) Missing / Damaged Item(s) Out of Stock/Not in Lo…" at bounding box center [447, 250] width 502 height 298
click at [297, 378] on textarea at bounding box center [447, 348] width 468 height 67
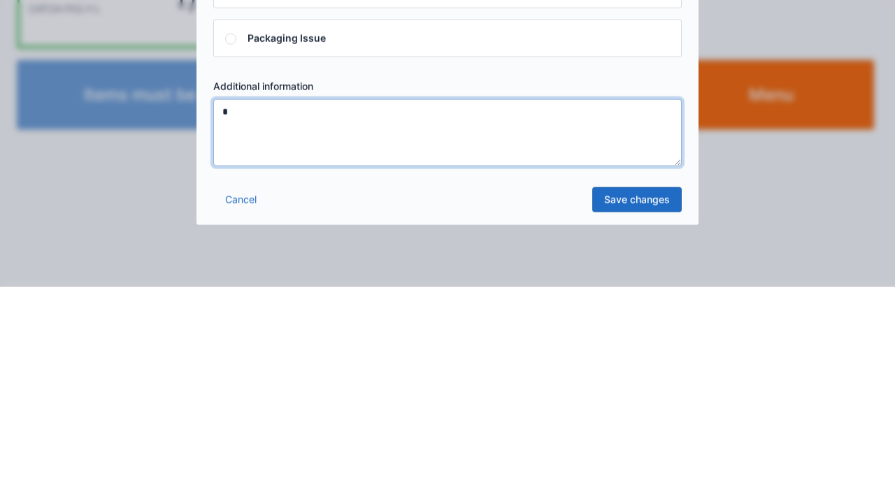
type textarea "*"
click at [653, 436] on div "Cancel Save changes" at bounding box center [447, 420] width 502 height 42
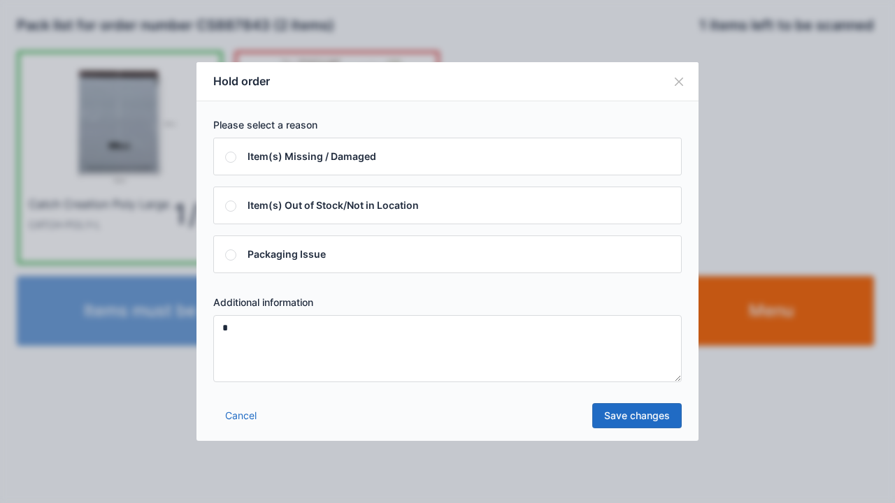
click at [648, 415] on link "Save changes" at bounding box center [636, 415] width 89 height 25
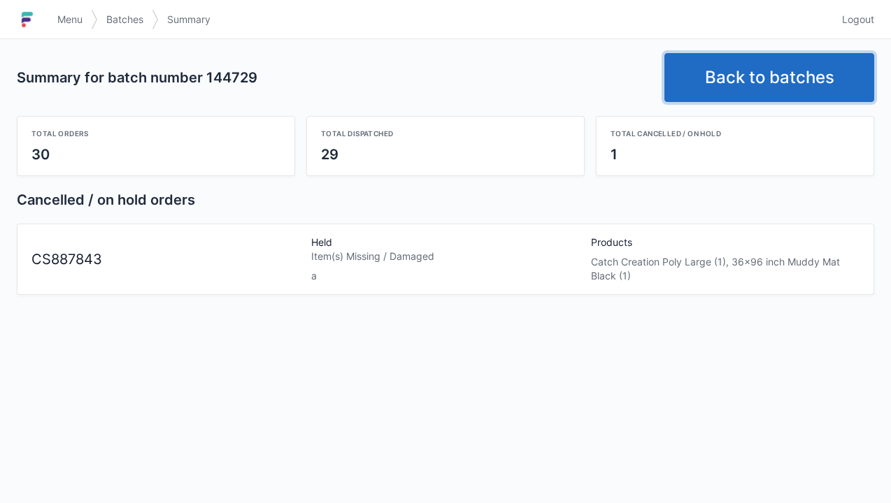
click at [779, 66] on link "Back to batches" at bounding box center [769, 77] width 210 height 49
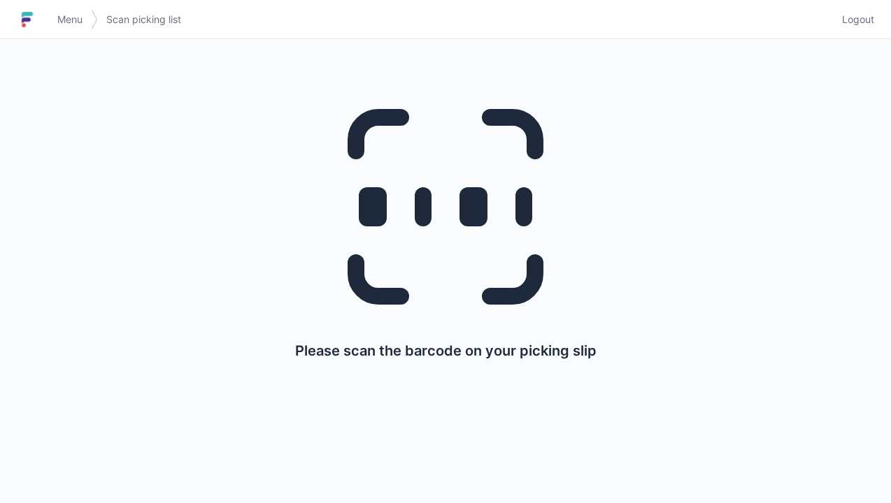
click at [871, 8] on link "Logout" at bounding box center [853, 19] width 41 height 25
